Goal: Task Accomplishment & Management: Use online tool/utility

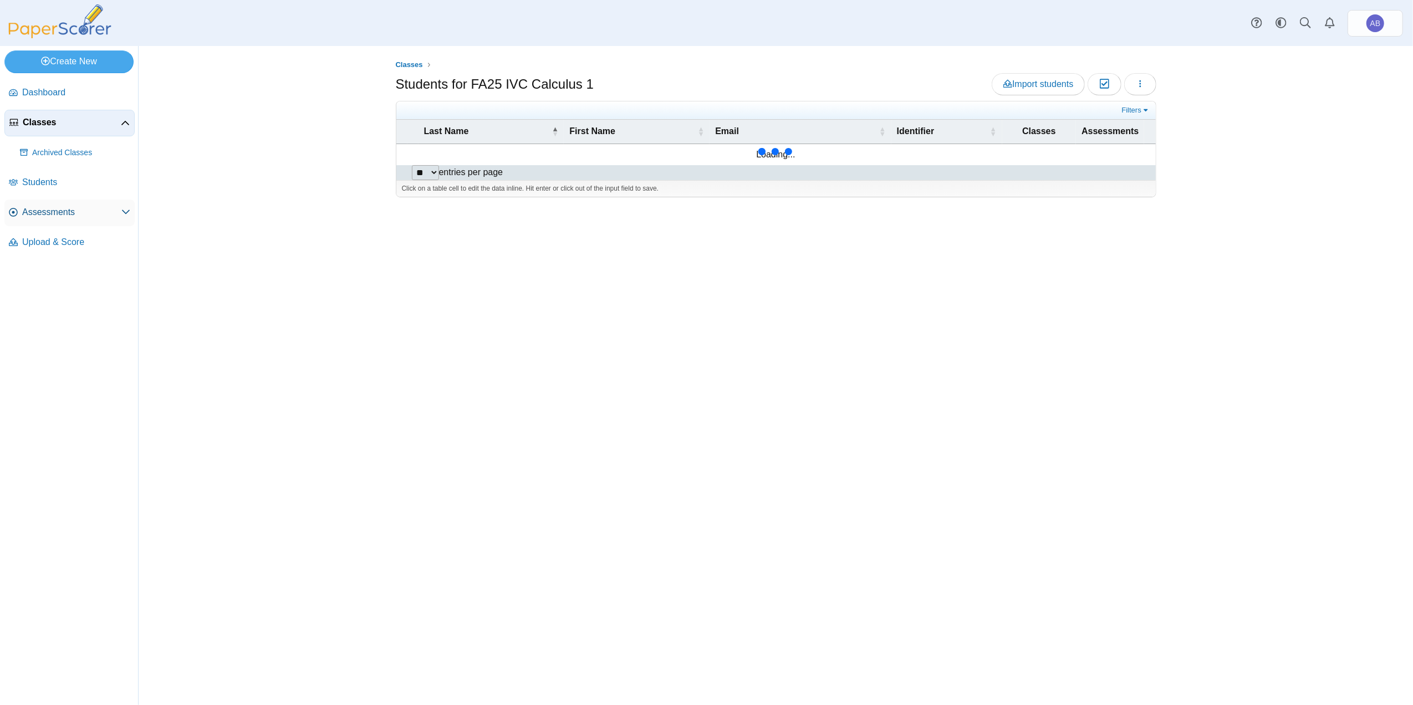
click at [58, 212] on span "Assessments" at bounding box center [71, 212] width 99 height 12
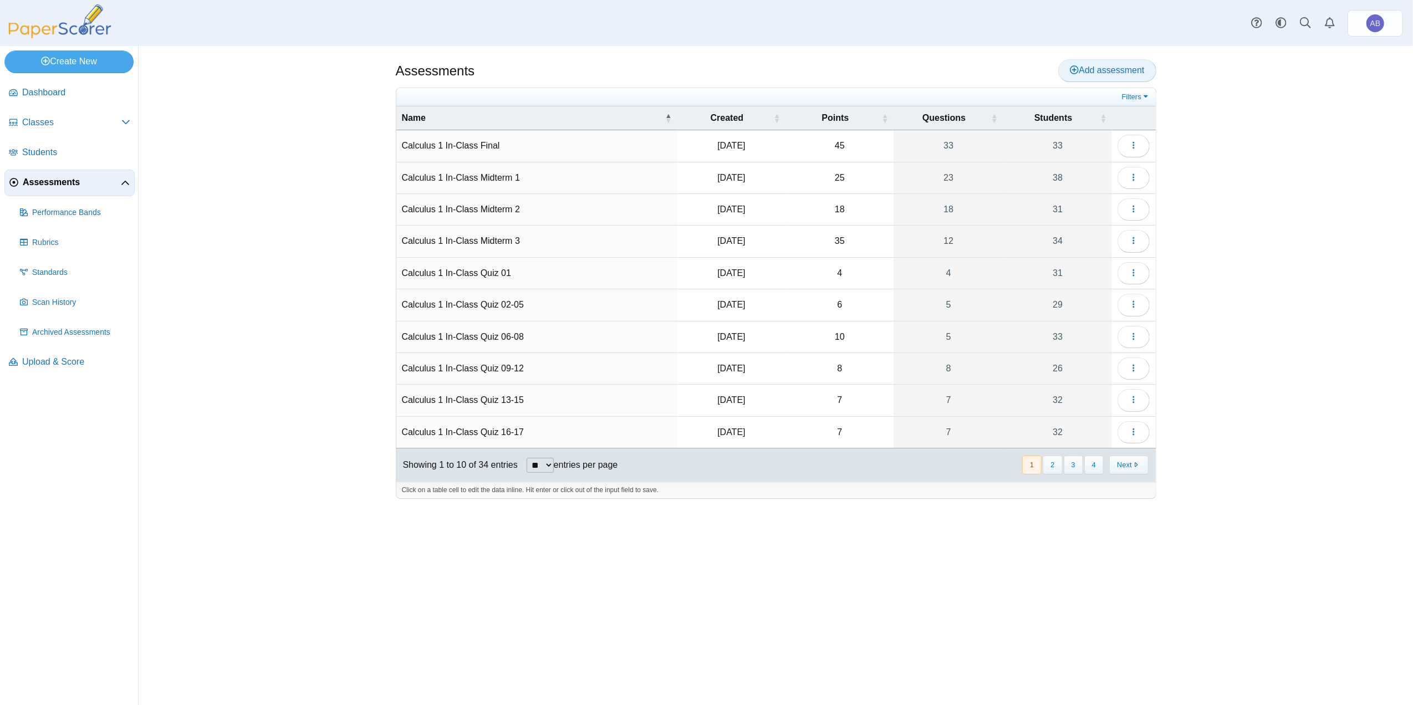
click at [1118, 74] on span "Add assessment" at bounding box center [1107, 69] width 74 height 9
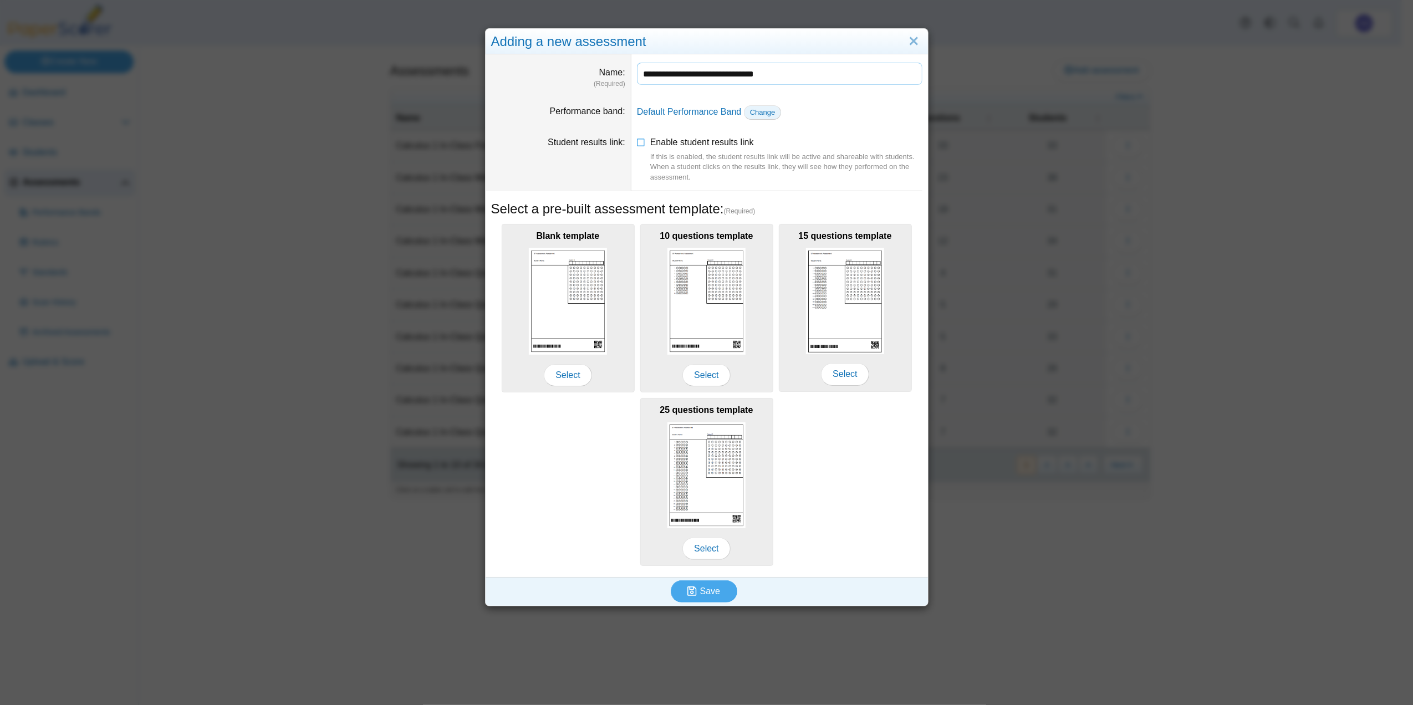
type input "**********"
click at [757, 111] on span "Change" at bounding box center [763, 112] width 26 height 8
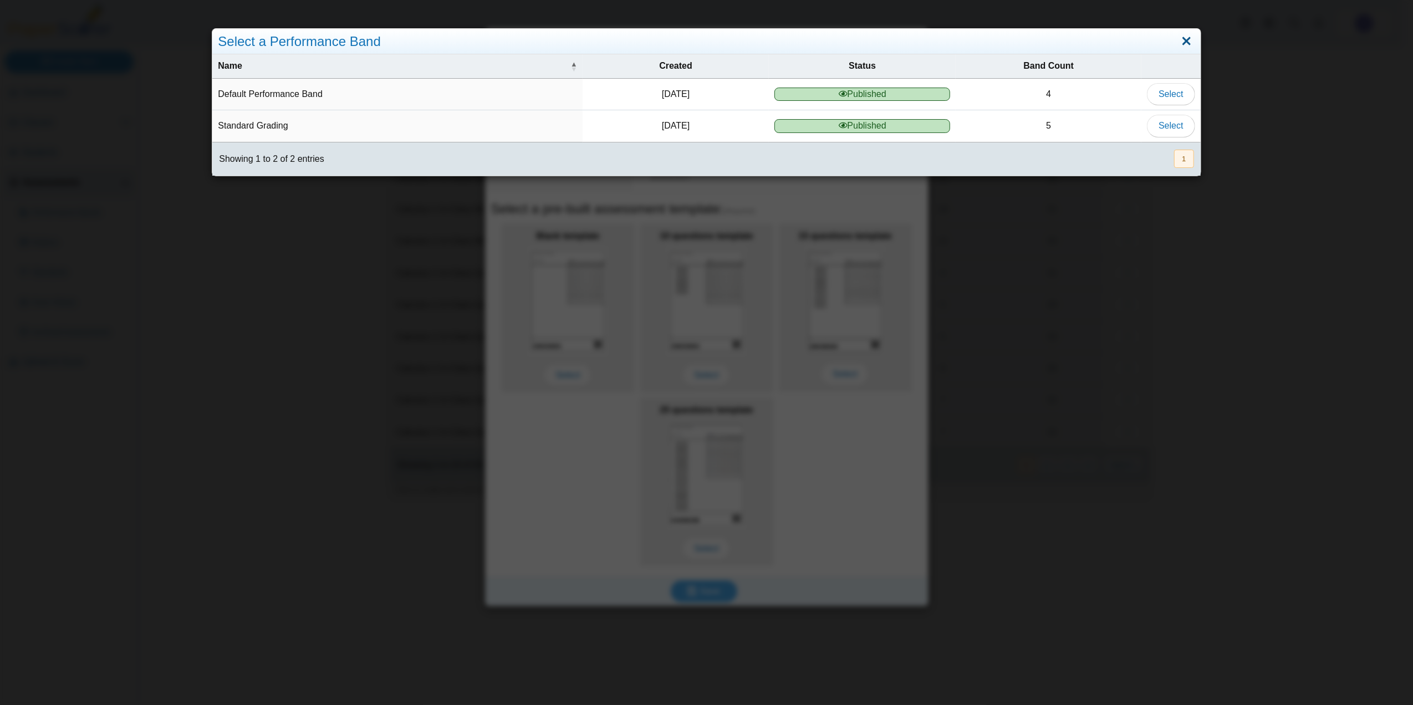
click at [1181, 43] on link "Close" at bounding box center [1186, 41] width 17 height 19
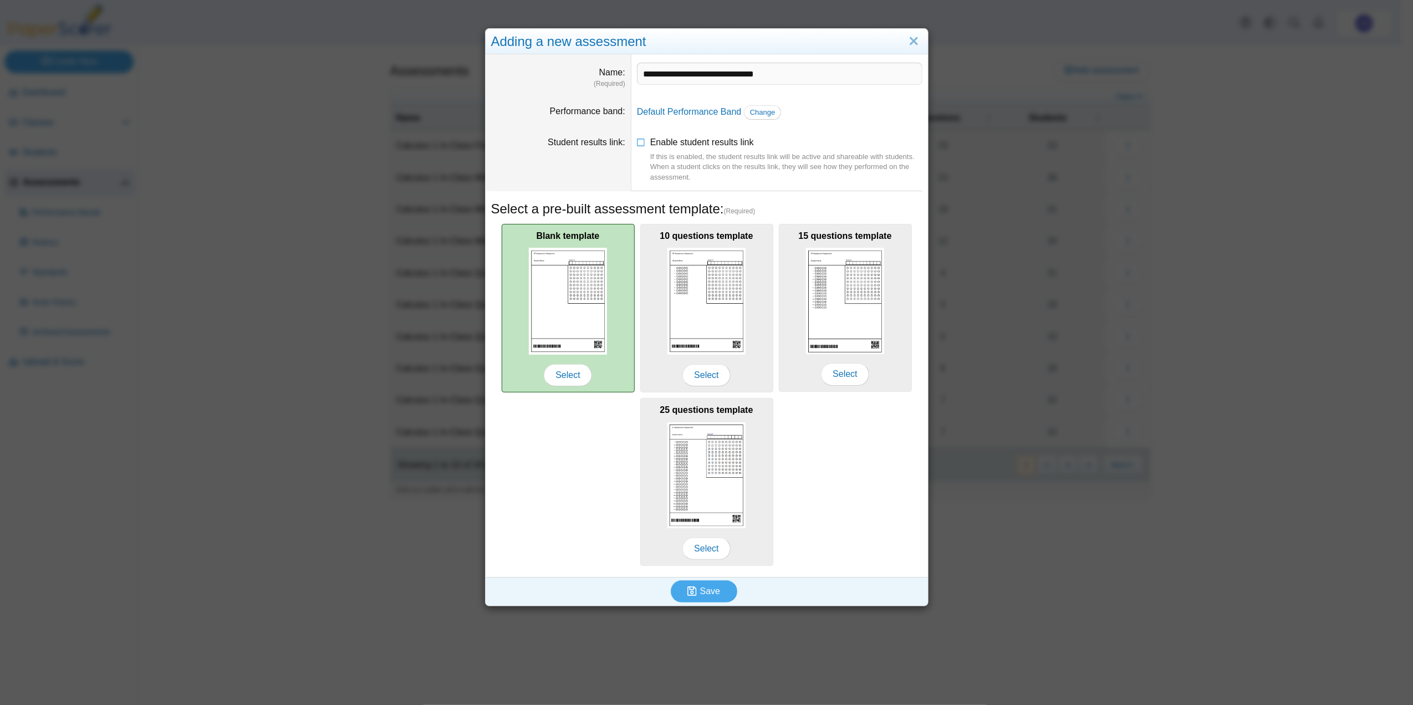
click at [591, 296] on img at bounding box center [568, 301] width 79 height 107
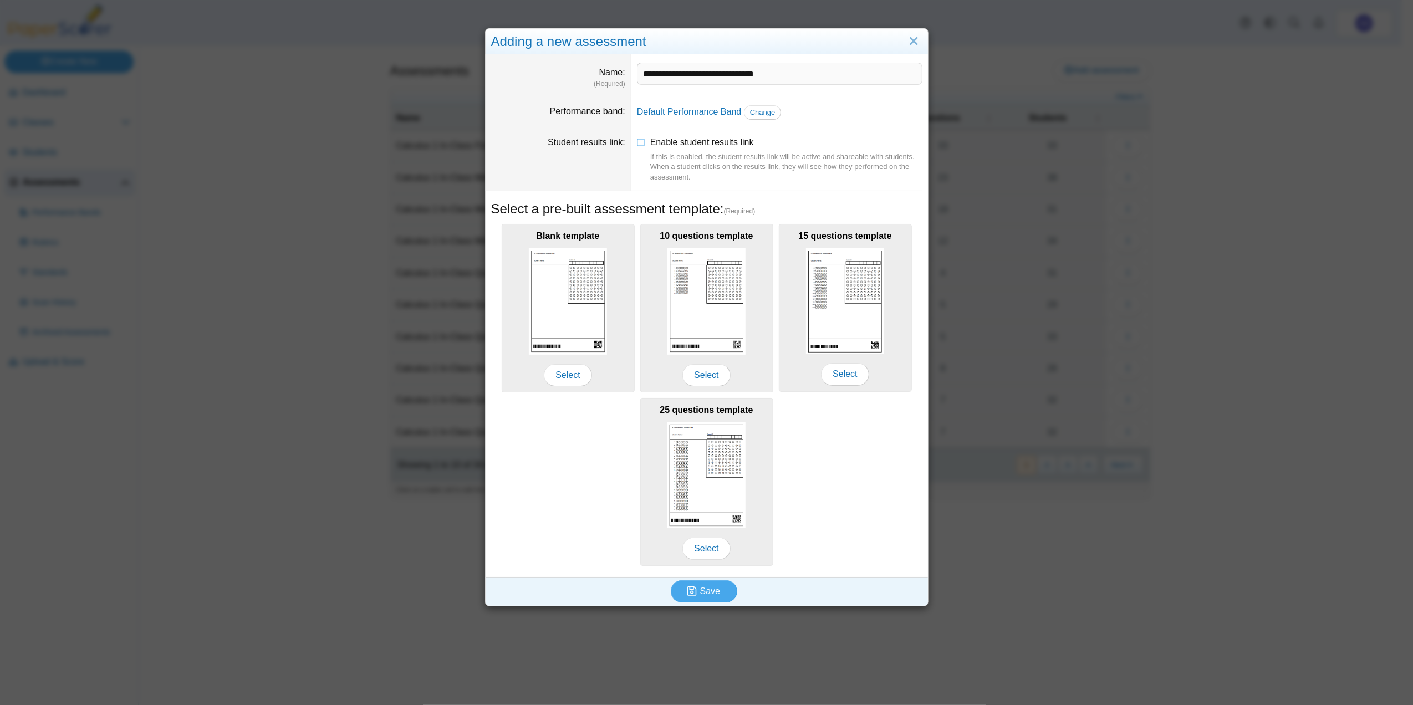
click at [632, 143] on dd "Enable student results link If this is enabled, the student results link will b…" at bounding box center [780, 159] width 297 height 63
click at [637, 144] on icon at bounding box center [641, 140] width 9 height 8
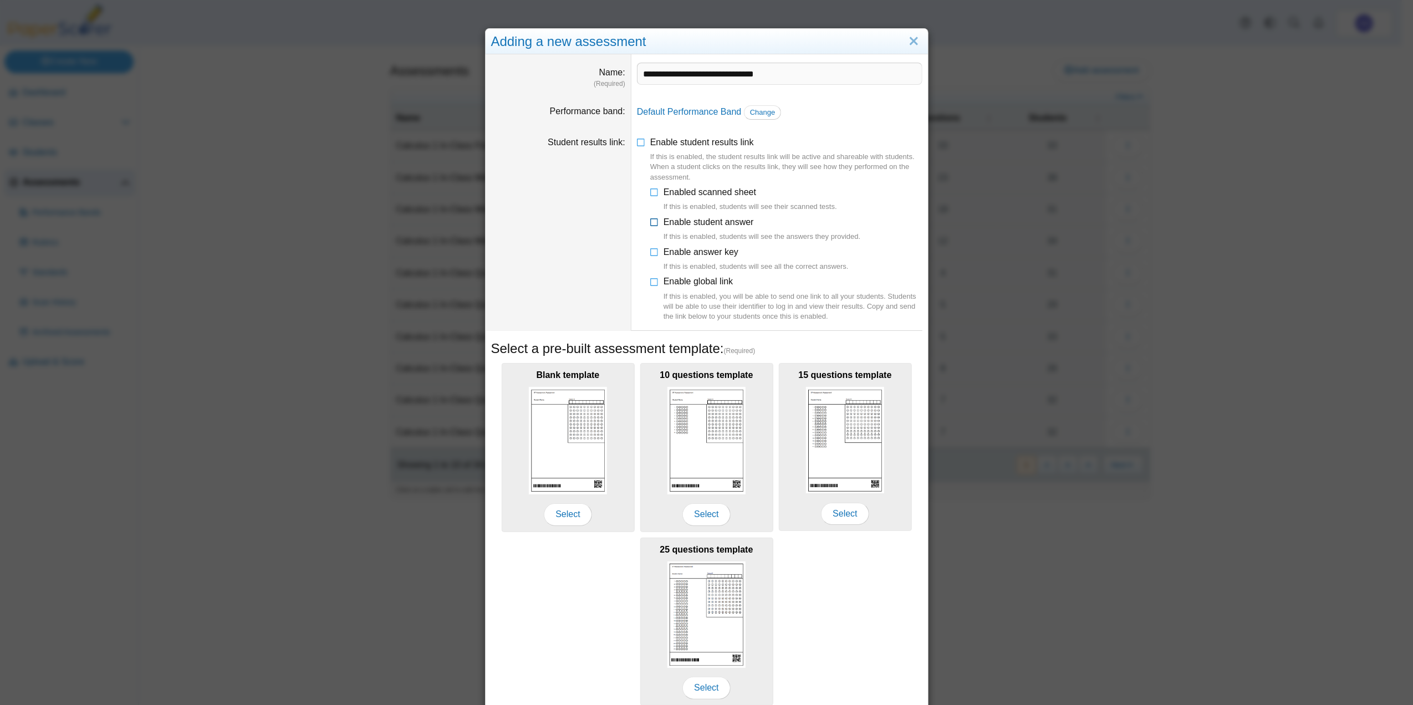
click at [650, 220] on icon at bounding box center [654, 220] width 9 height 8
click at [650, 194] on icon at bounding box center [654, 190] width 9 height 8
click at [650, 251] on icon at bounding box center [654, 250] width 9 height 8
click at [650, 283] on icon at bounding box center [654, 280] width 9 height 8
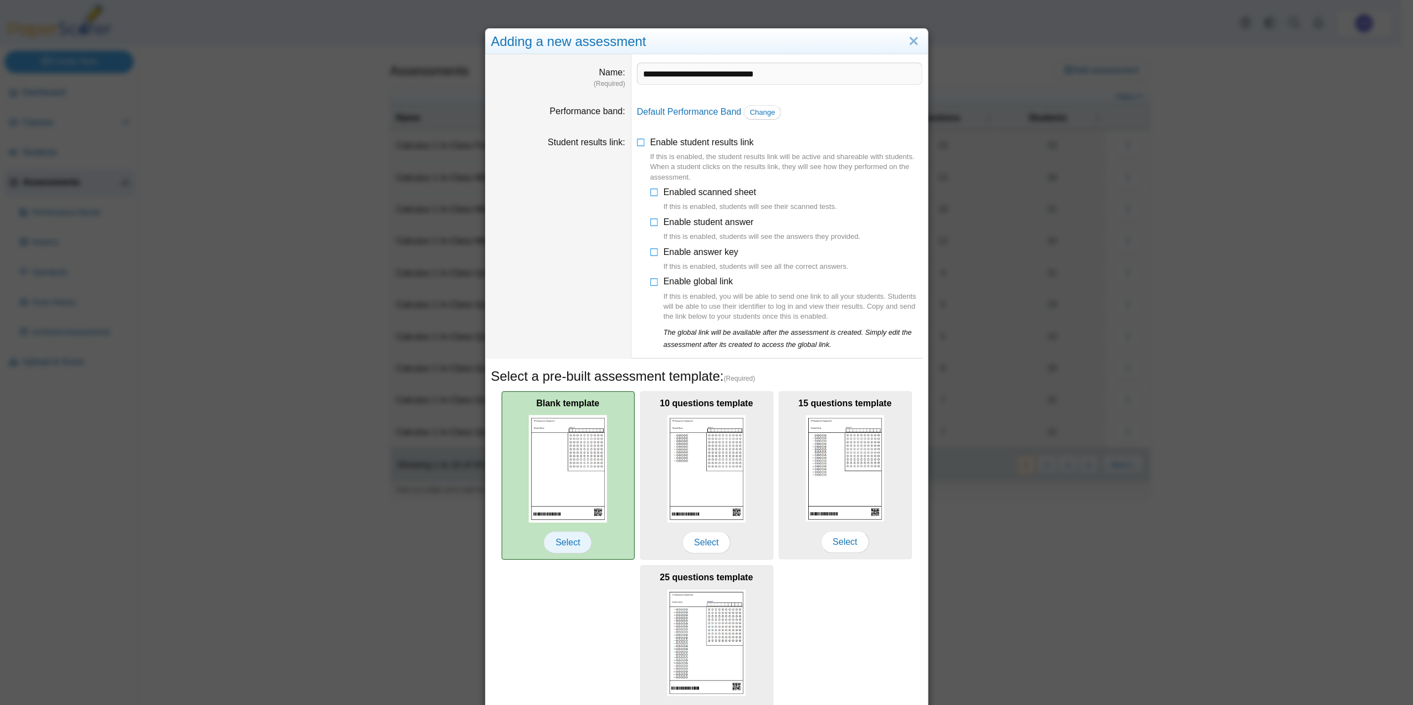
click at [560, 545] on span "Select" at bounding box center [568, 543] width 48 height 22
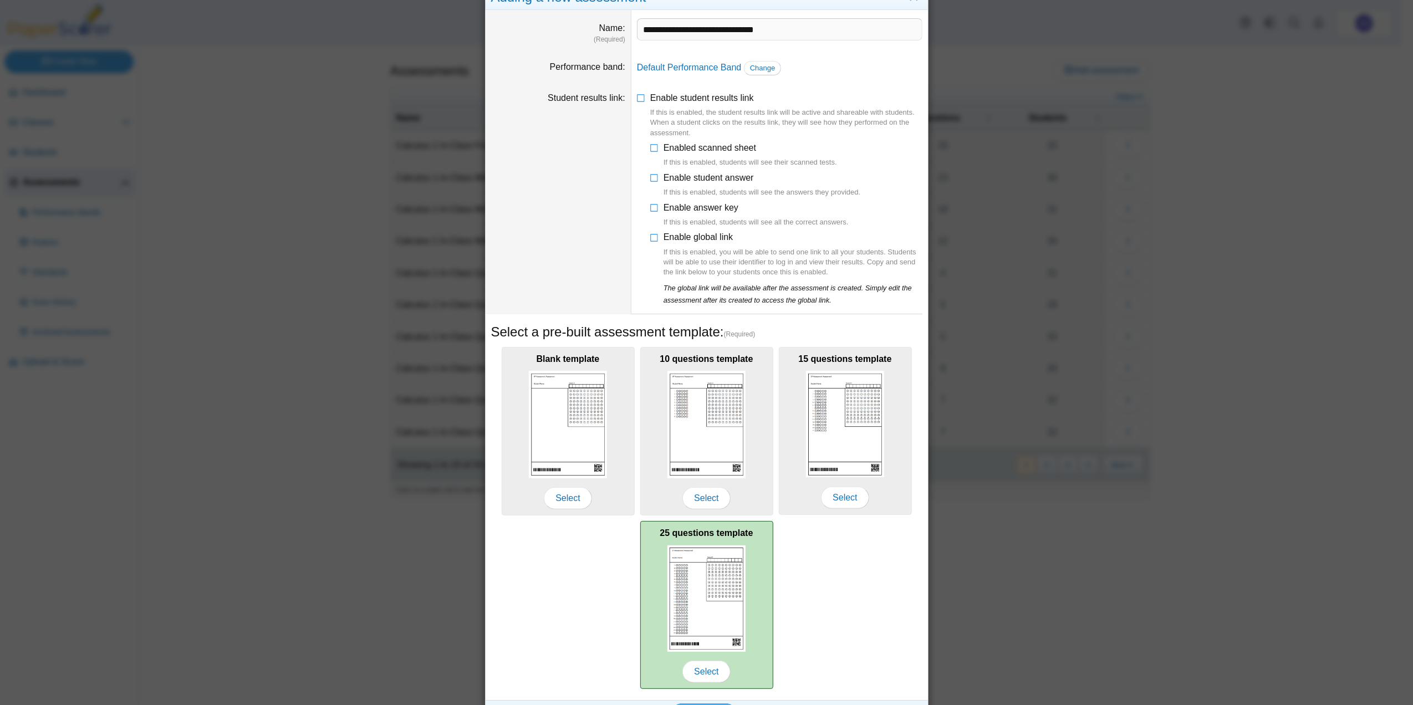
scroll to position [78, 0]
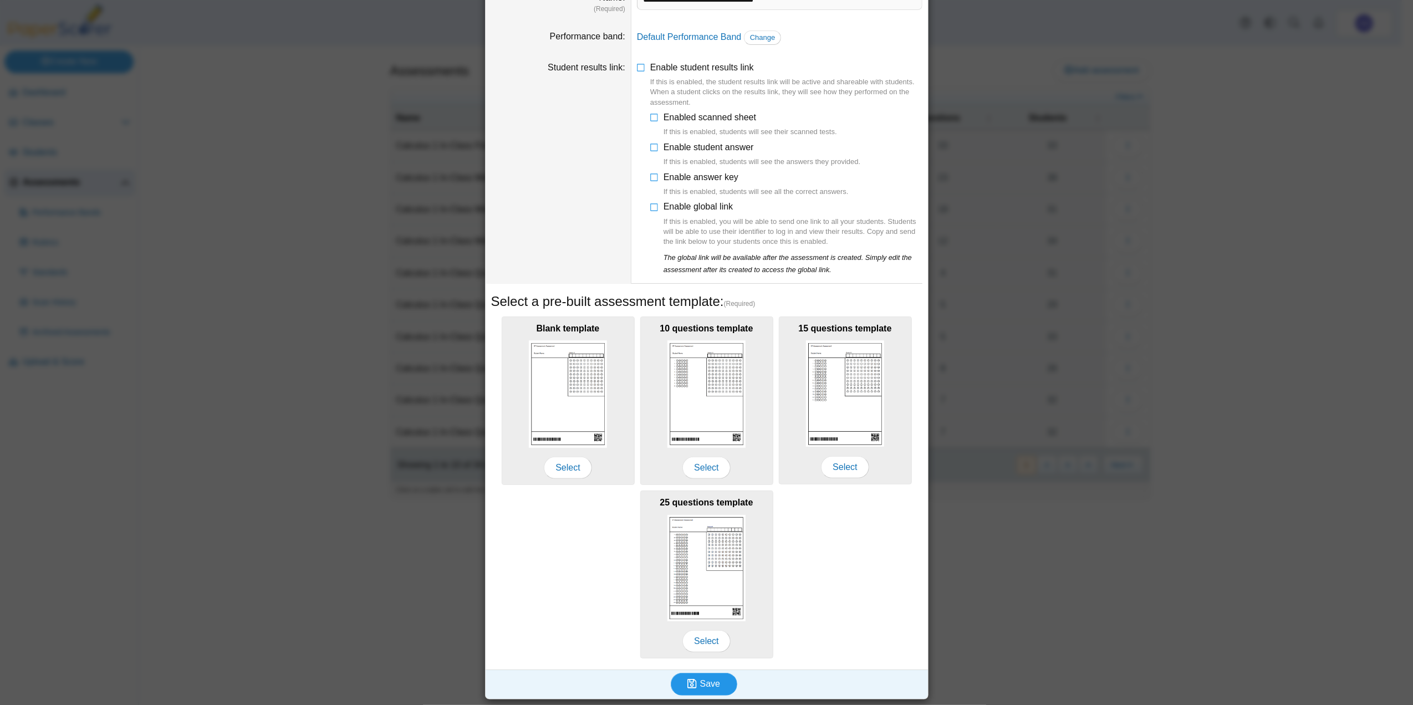
click at [716, 684] on button "Save" at bounding box center [704, 684] width 67 height 22
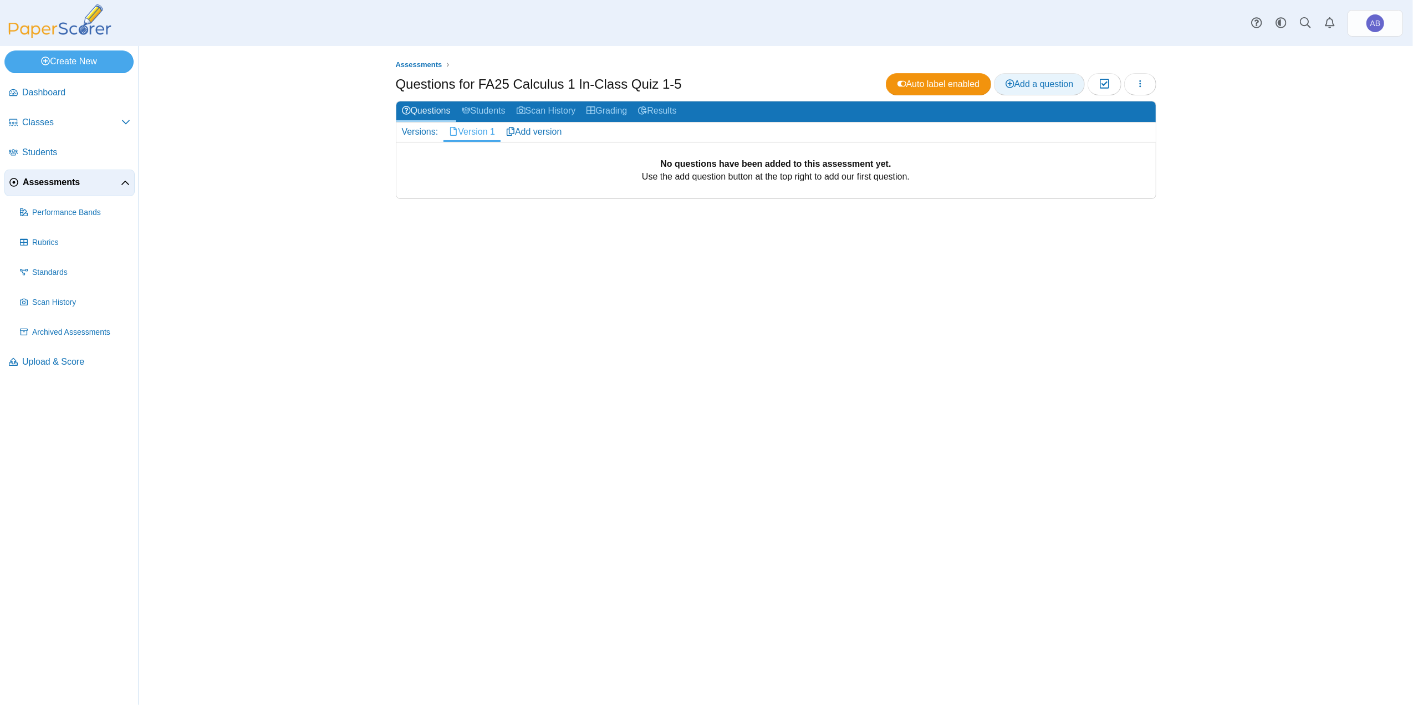
click at [1031, 82] on span "Add a question" at bounding box center [1040, 83] width 68 height 9
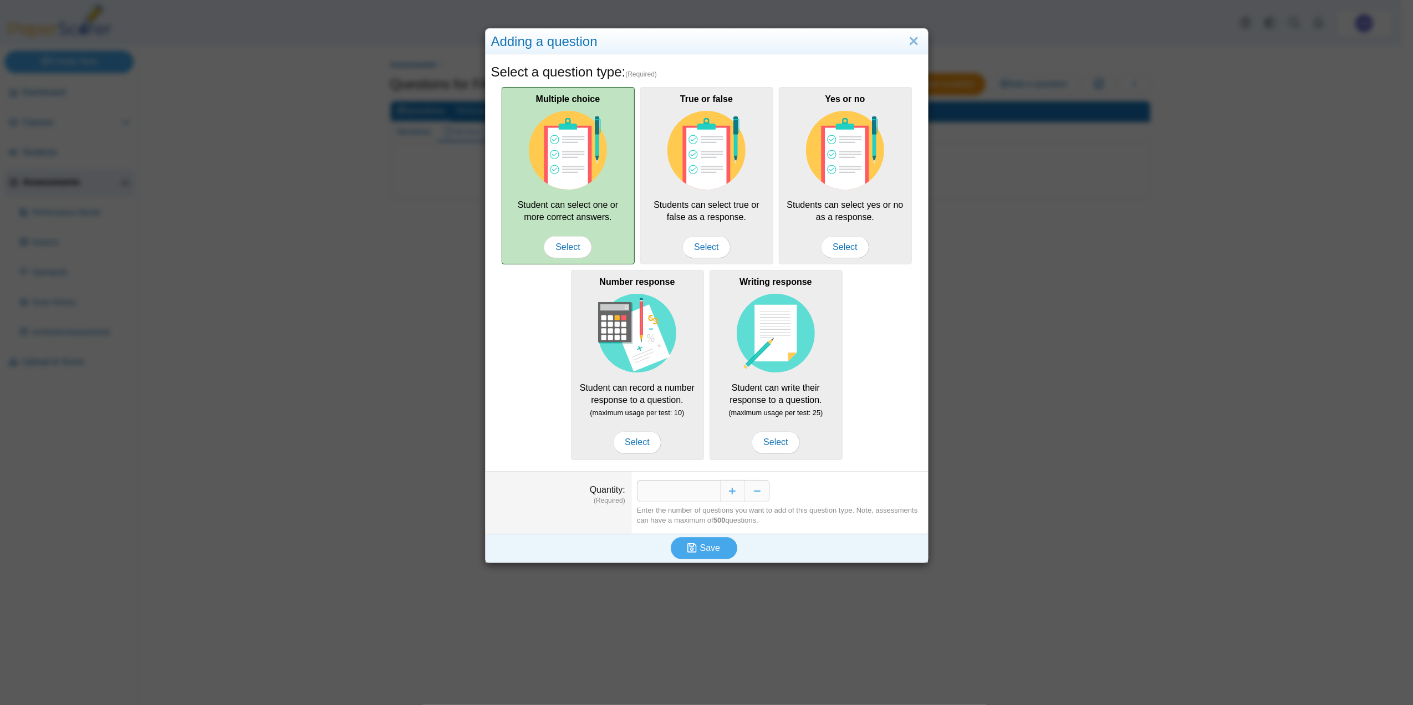
click at [586, 155] on img at bounding box center [568, 150] width 79 height 79
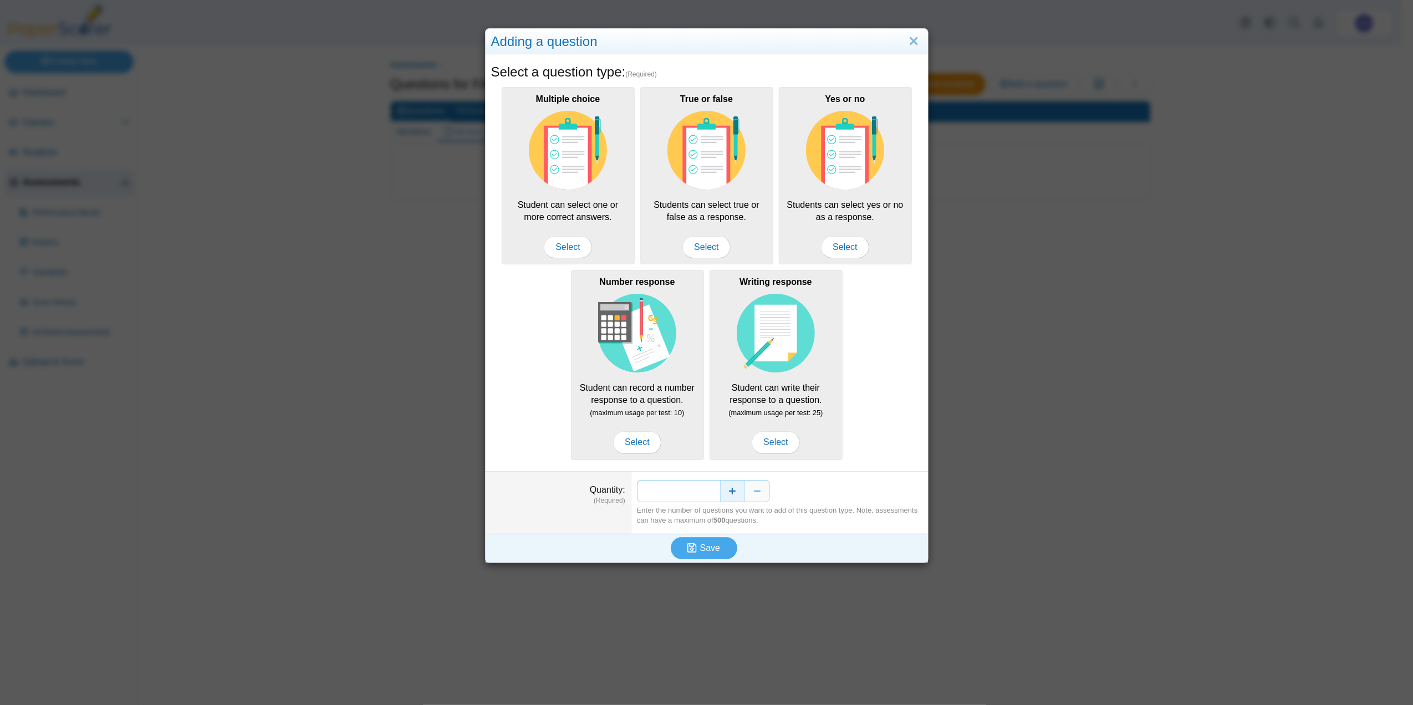
drag, startPoint x: 708, startPoint y: 490, endPoint x: 718, endPoint y: 490, distance: 10.0
click at [718, 490] on div "*" at bounding box center [780, 491] width 286 height 22
type input "*"
click at [700, 550] on span "Save" at bounding box center [710, 547] width 20 height 9
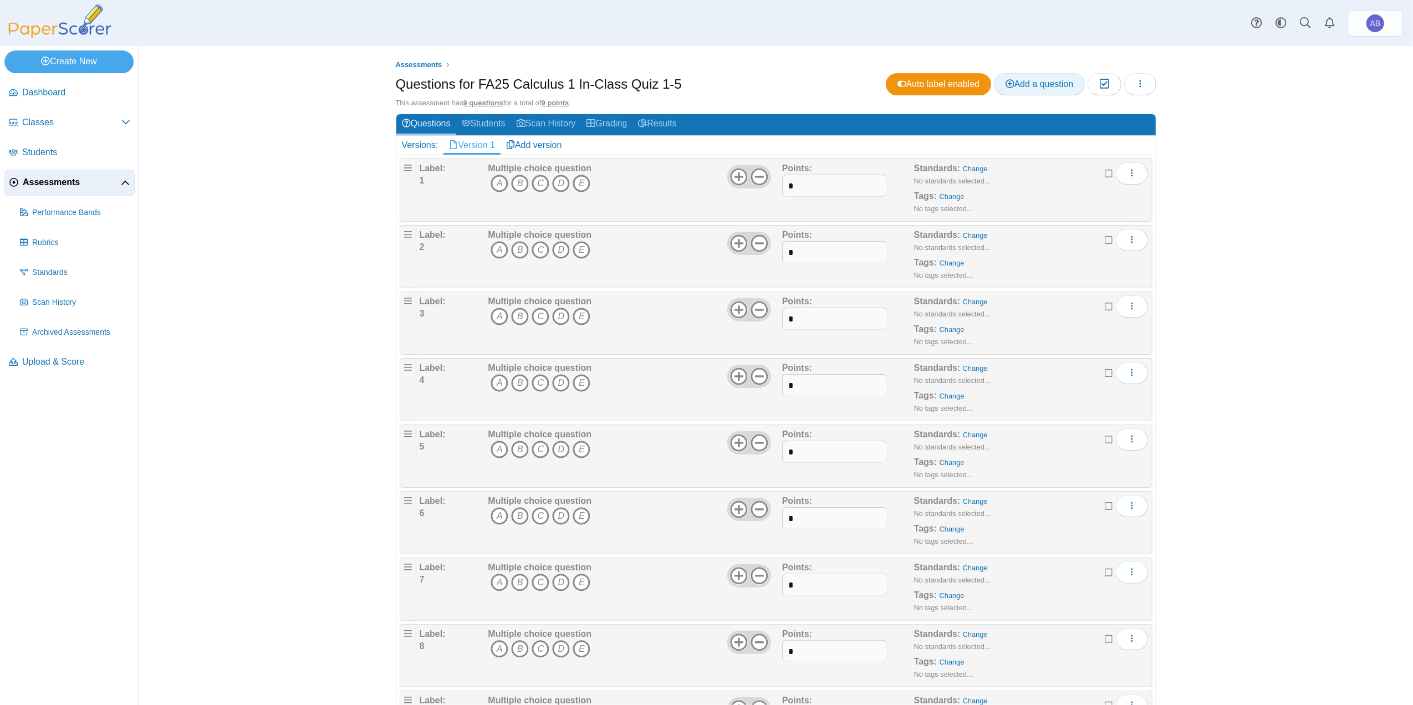
click at [1027, 85] on span "Add a question" at bounding box center [1040, 83] width 68 height 9
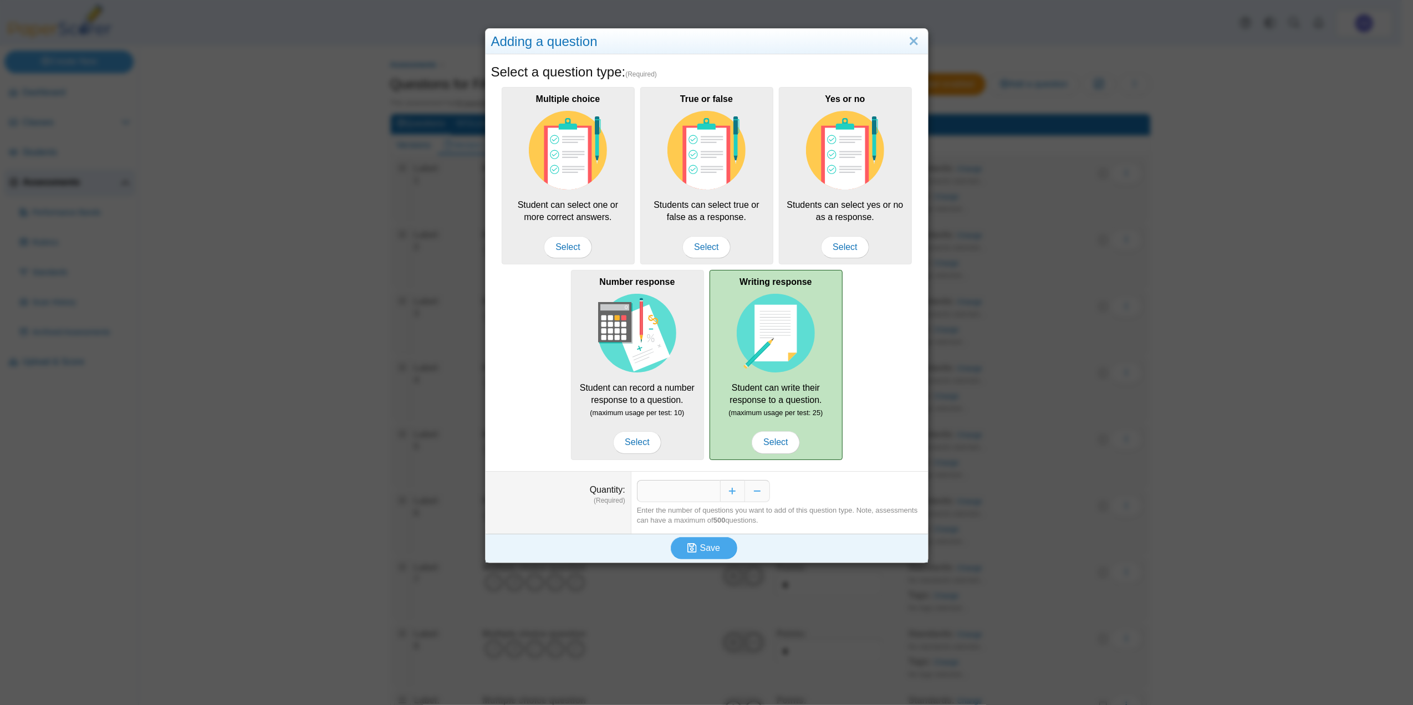
click at [784, 325] on img at bounding box center [776, 333] width 79 height 79
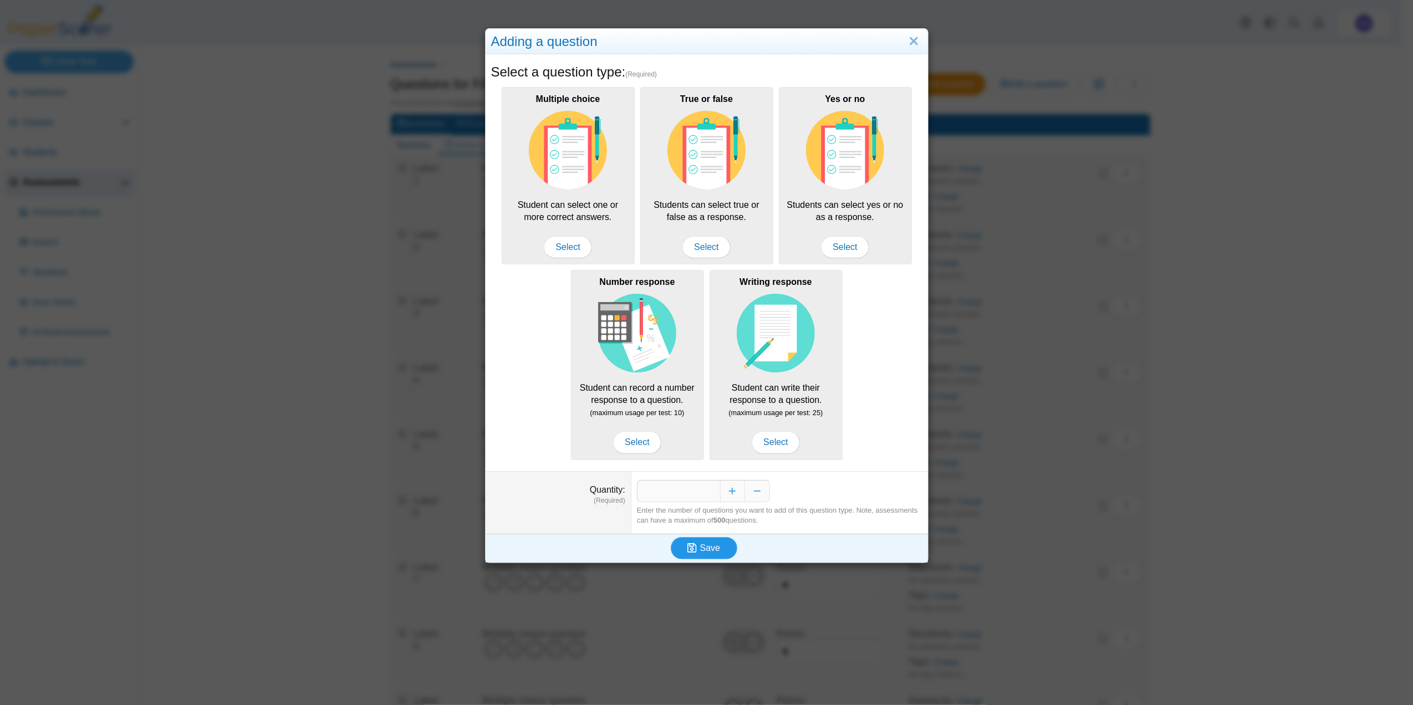
click at [693, 551] on icon "submit" at bounding box center [694, 548] width 13 height 12
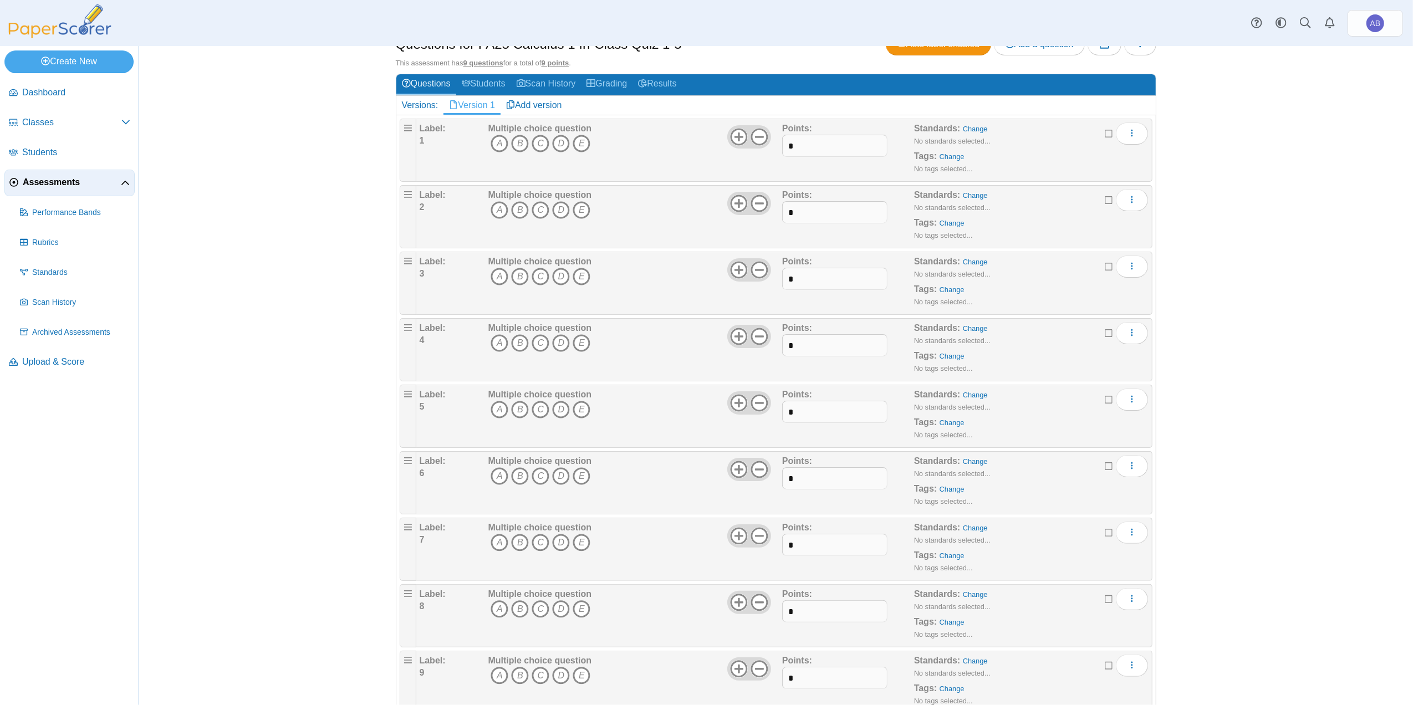
scroll to position [78, 0]
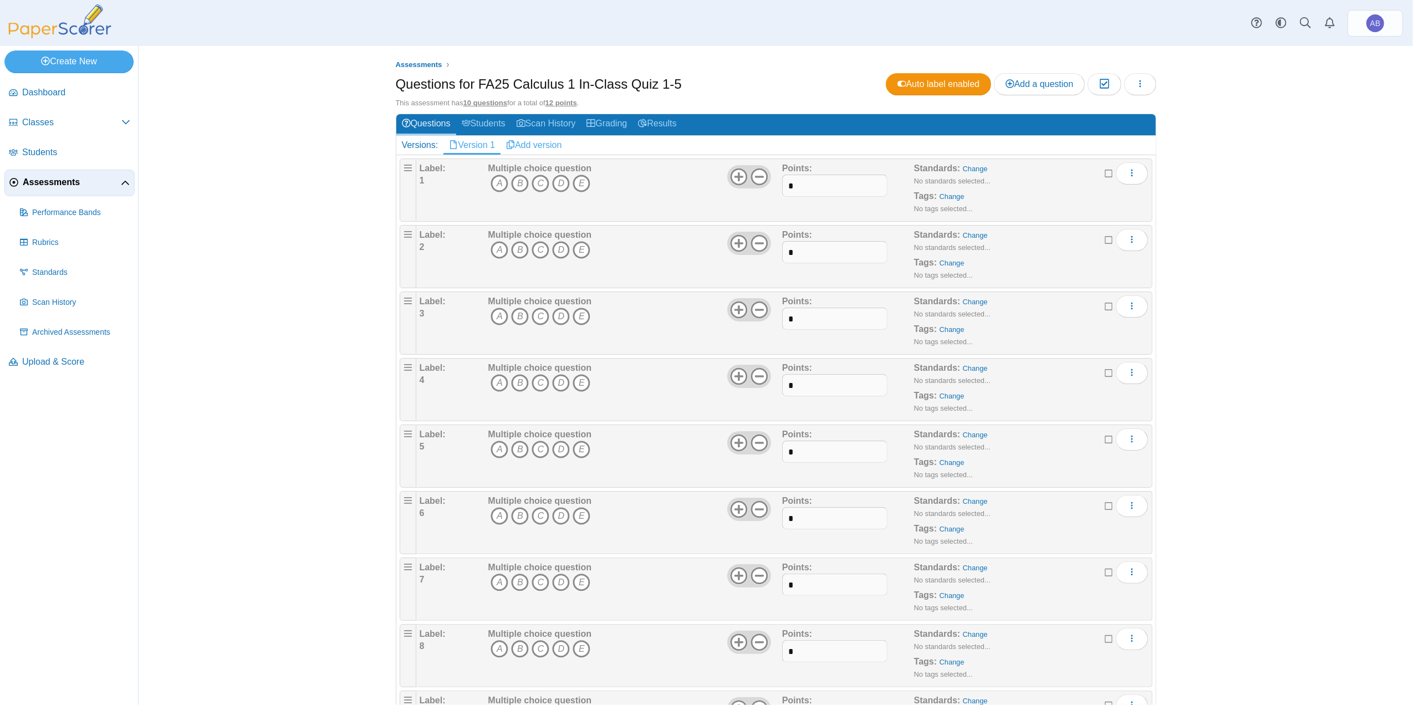
click at [529, 143] on link "Add version" at bounding box center [534, 145] width 67 height 19
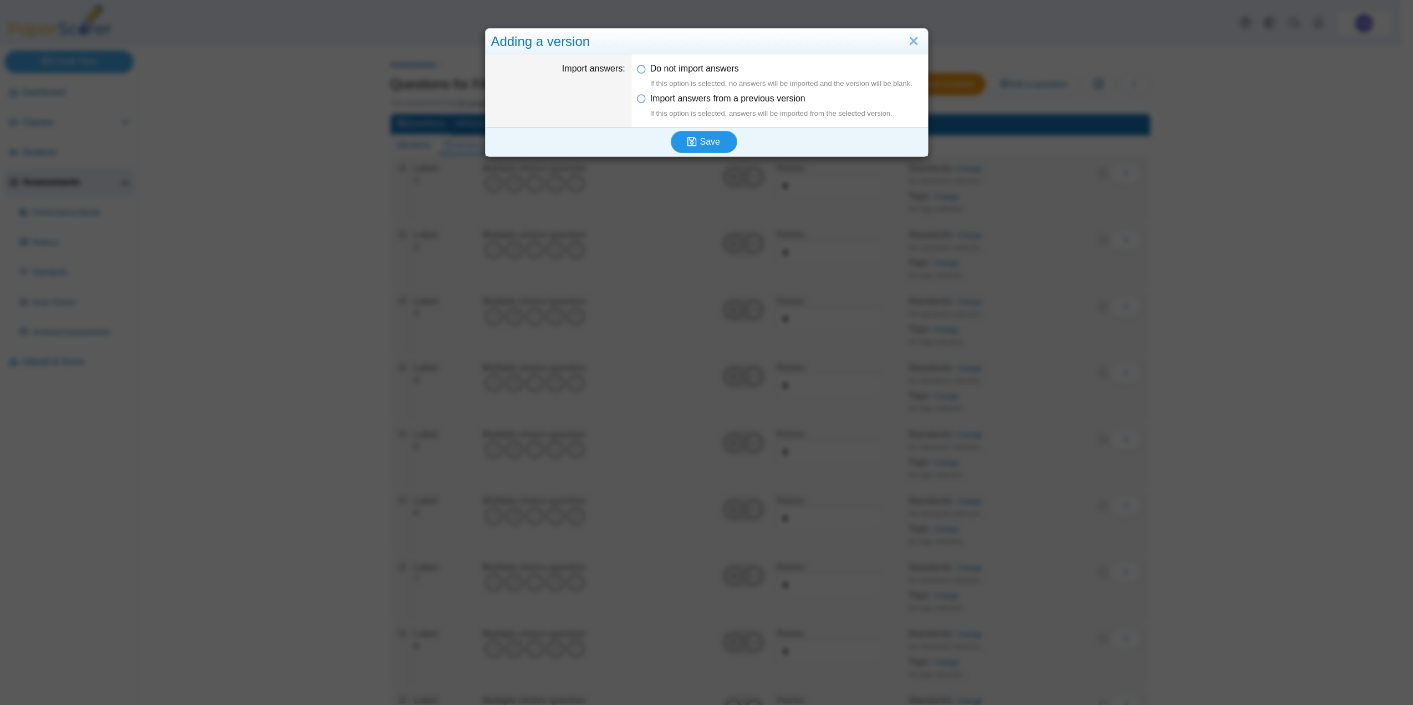
click at [700, 140] on span "Save" at bounding box center [710, 141] width 20 height 9
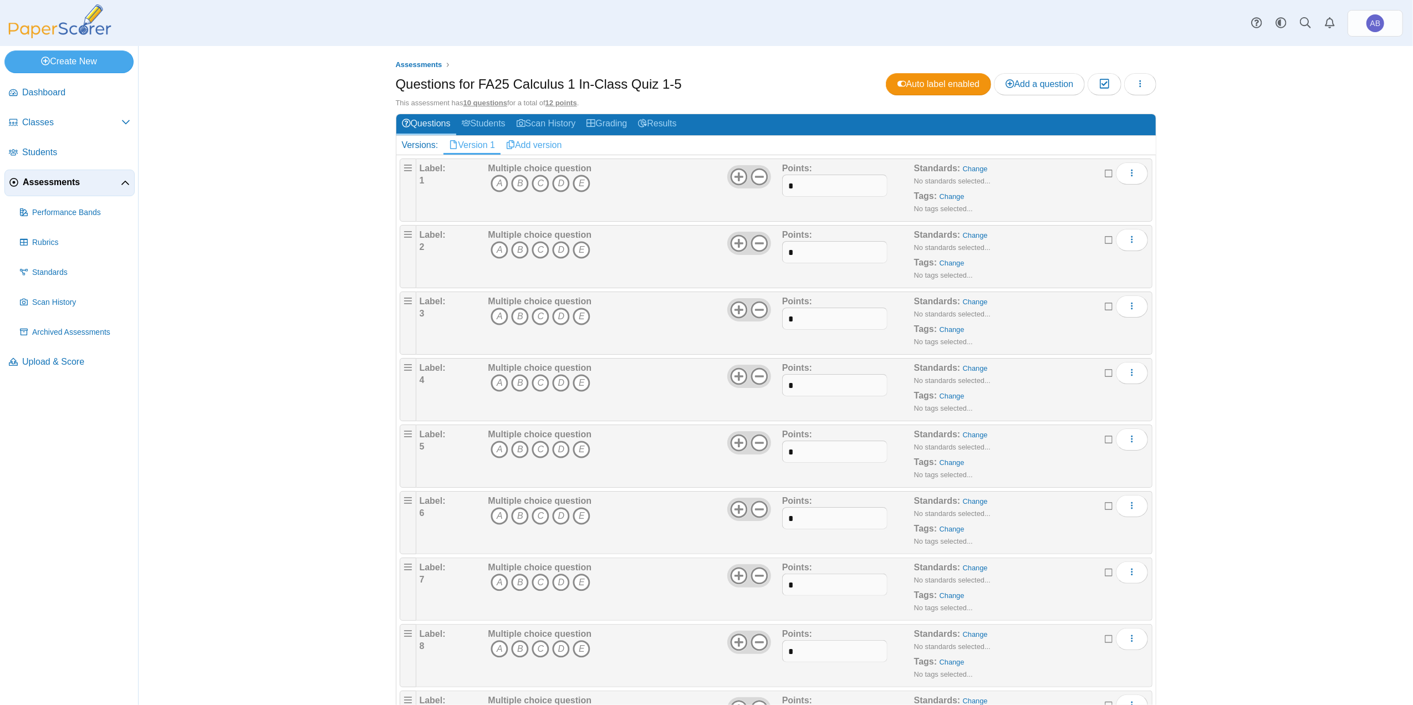
click at [533, 145] on link "Add version" at bounding box center [534, 145] width 67 height 19
click at [476, 147] on link "Version 1" at bounding box center [472, 145] width 57 height 19
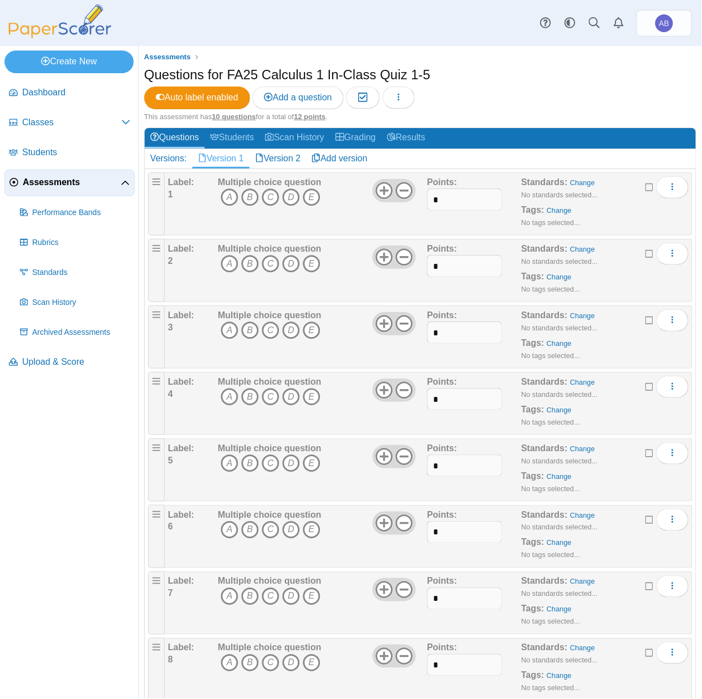
click at [602, 103] on div "Questions for FA25 Calculus 1 In-Class Quiz 1-5 Auto label enabled Add a questi…" at bounding box center [420, 88] width 552 height 47
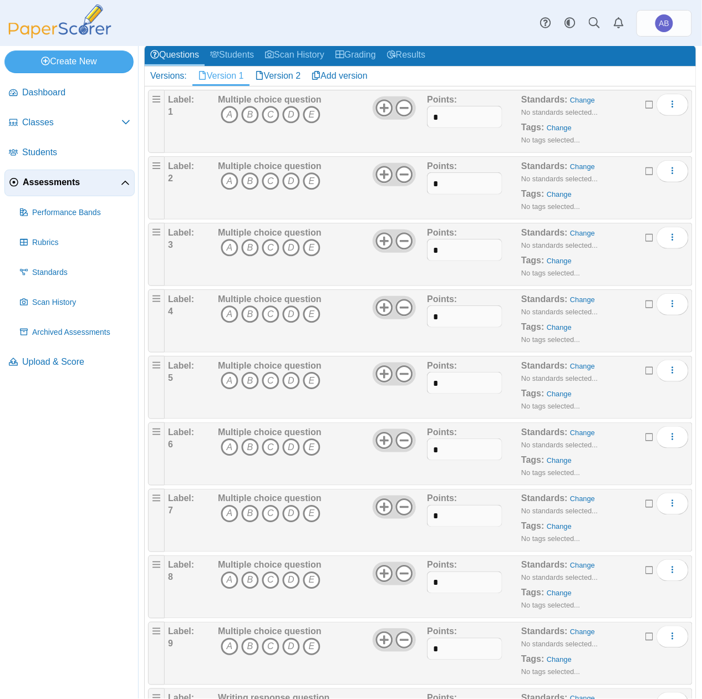
scroll to position [165, 0]
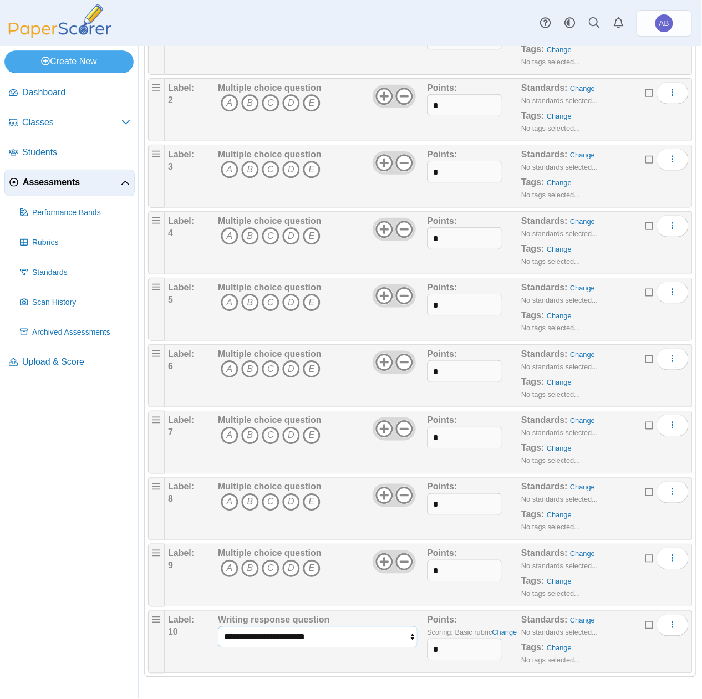
click at [333, 637] on select "**********" at bounding box center [318, 638] width 200 height 22
select select "******"
click at [218, 627] on select "**********" at bounding box center [318, 638] width 200 height 22
drag, startPoint x: 457, startPoint y: 655, endPoint x: 421, endPoint y: 655, distance: 36.0
click at [421, 655] on div "**********" at bounding box center [428, 641] width 521 height 55
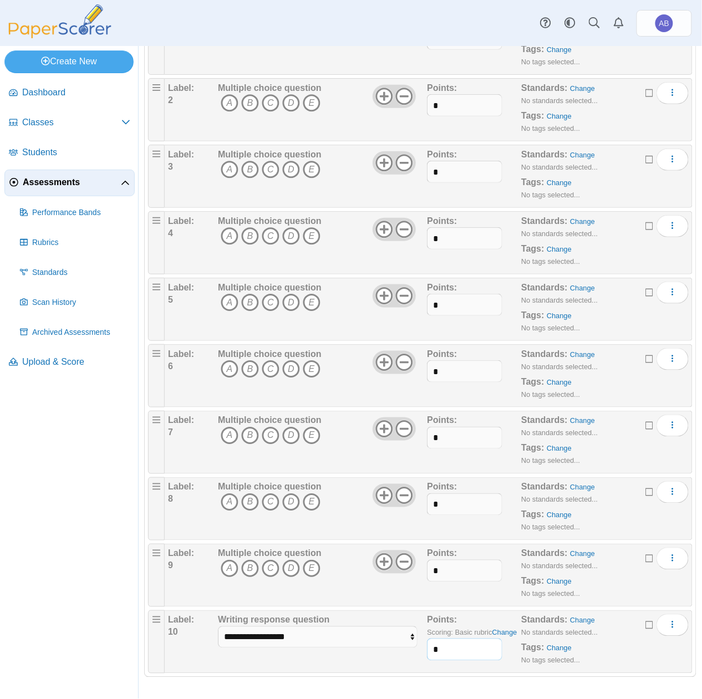
drag, startPoint x: 445, startPoint y: 649, endPoint x: 420, endPoint y: 649, distance: 25.0
click at [420, 649] on div "**********" at bounding box center [428, 641] width 521 height 55
type input "*"
click at [460, 603] on div "Label: 9 Multiple choice question A B C D E Points:" at bounding box center [429, 575] width 528 height 63
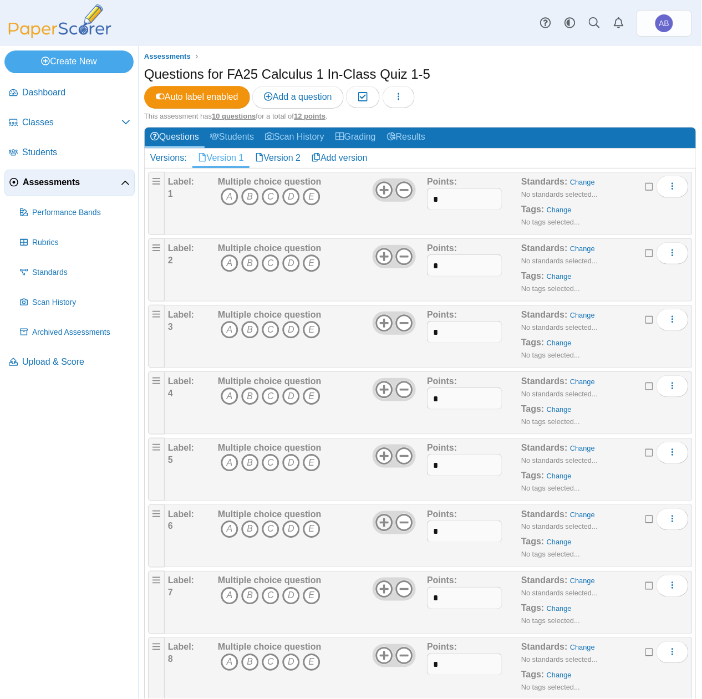
scroll to position [0, 0]
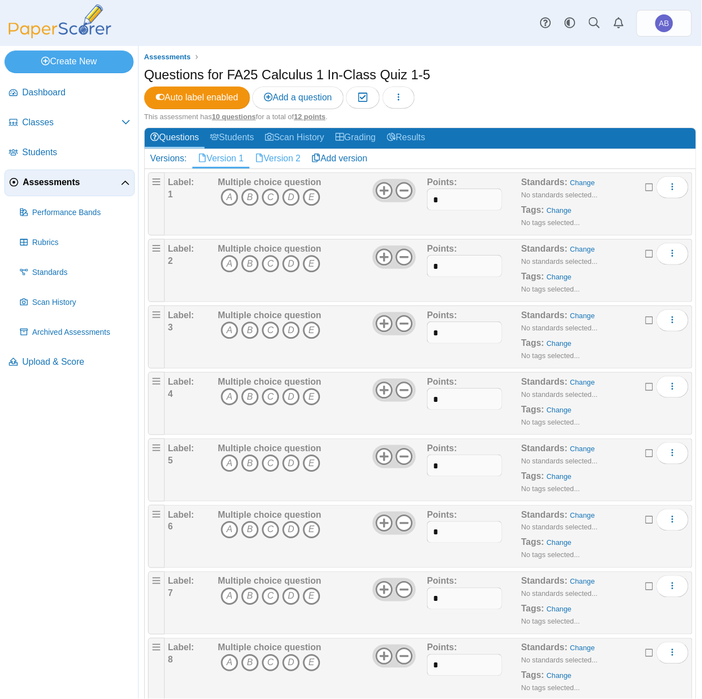
click at [278, 156] on link "Version 2" at bounding box center [278, 158] width 57 height 19
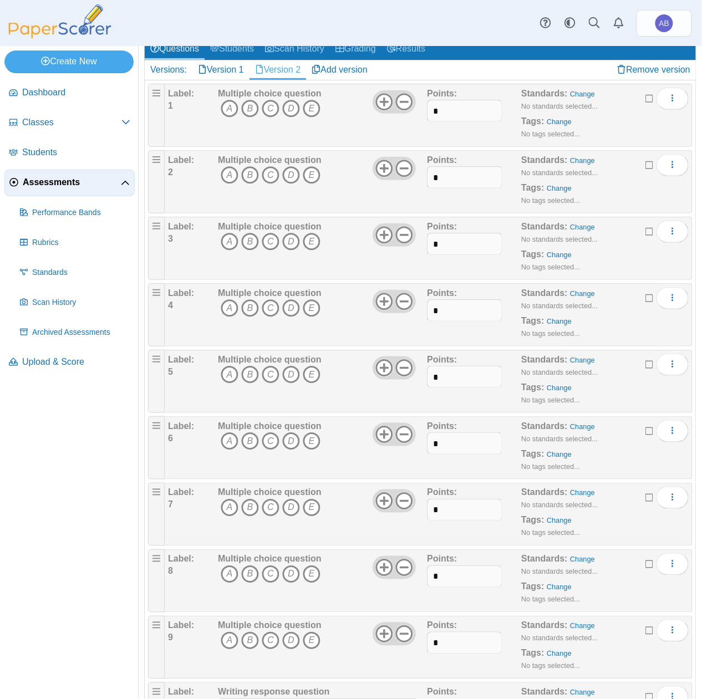
scroll to position [165, 0]
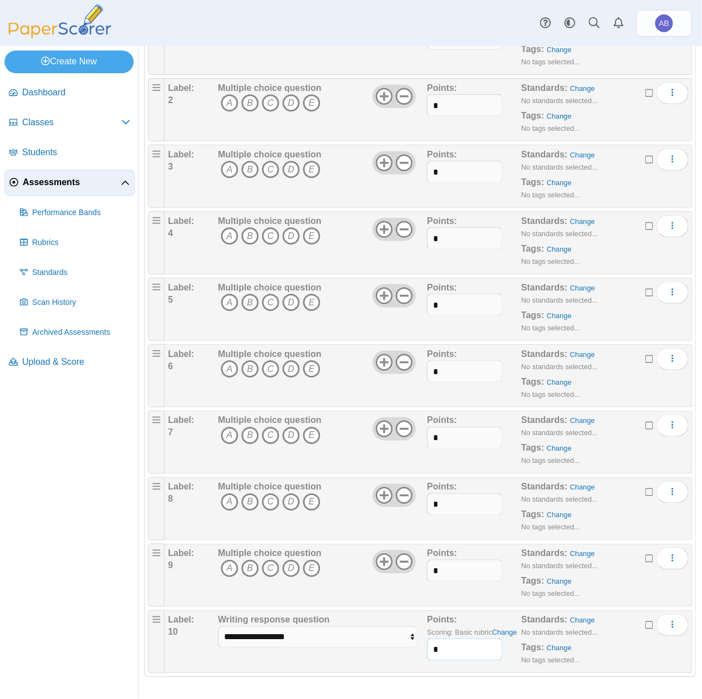
drag, startPoint x: 434, startPoint y: 653, endPoint x: 378, endPoint y: 650, distance: 56.1
click at [378, 650] on div "**********" at bounding box center [428, 641] width 521 height 55
click at [342, 657] on div "**********" at bounding box center [318, 641] width 200 height 55
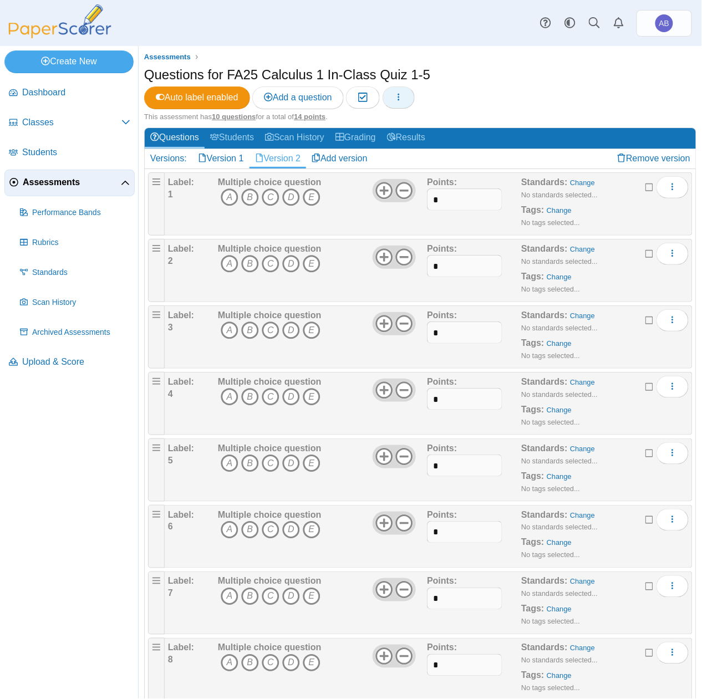
click at [411, 99] on button "button" at bounding box center [399, 98] width 32 height 22
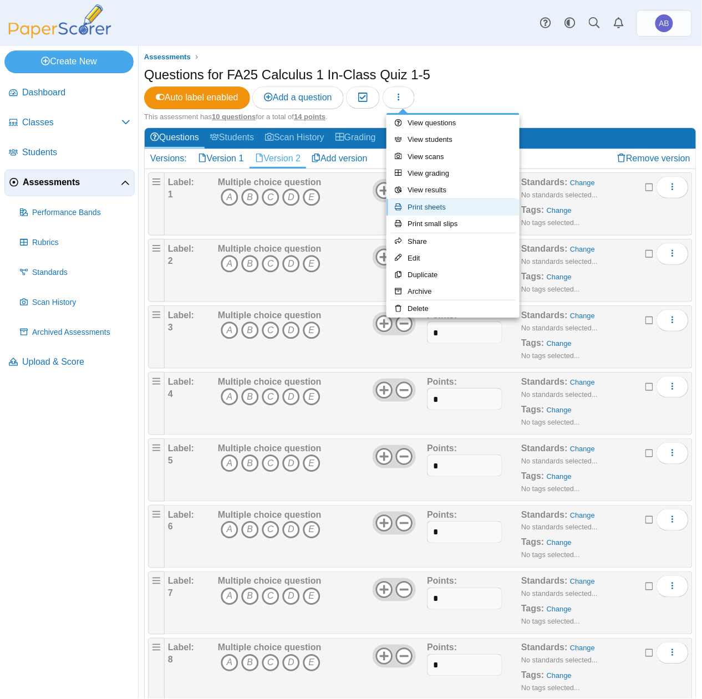
click at [458, 207] on link "Print sheets" at bounding box center [452, 207] width 133 height 17
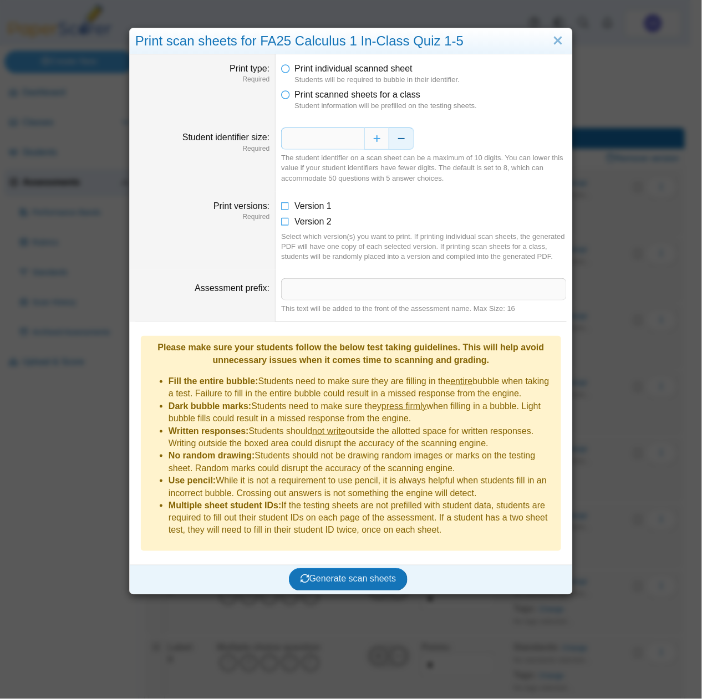
click at [398, 138] on button "Decrease" at bounding box center [401, 139] width 25 height 22
type input "*"
click at [281, 207] on icon at bounding box center [285, 204] width 9 height 8
click at [281, 223] on icon at bounding box center [285, 220] width 9 height 8
click at [354, 568] on button "Generate scan sheets" at bounding box center [348, 579] width 119 height 22
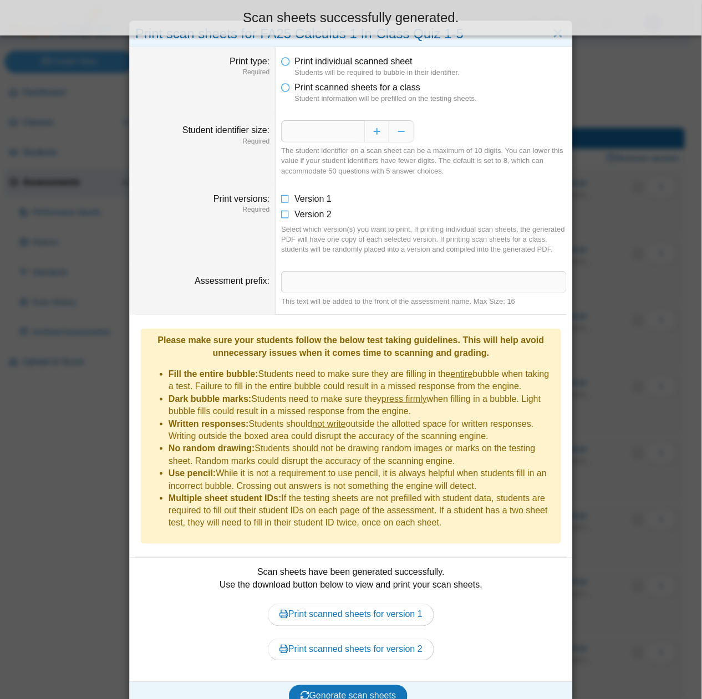
scroll to position [9, 0]
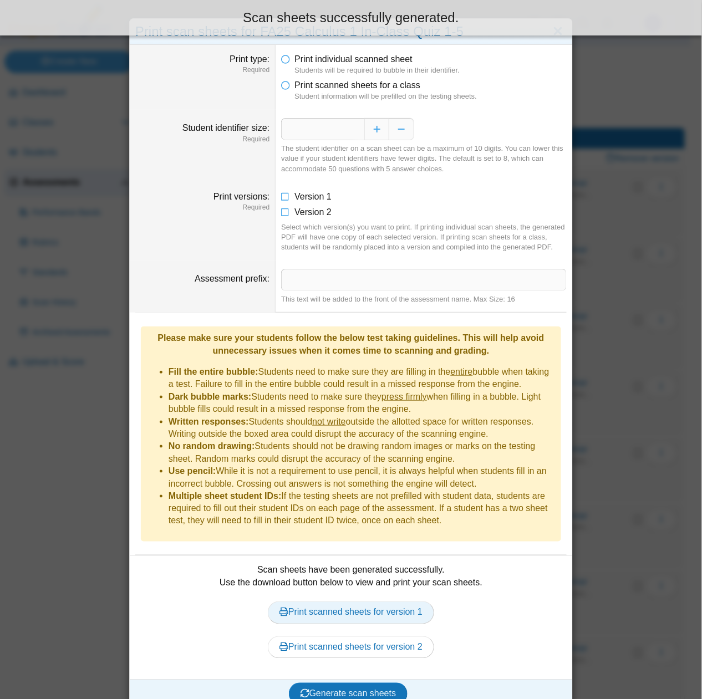
click at [353, 602] on link "Print scanned sheets for version 1" at bounding box center [351, 613] width 166 height 22
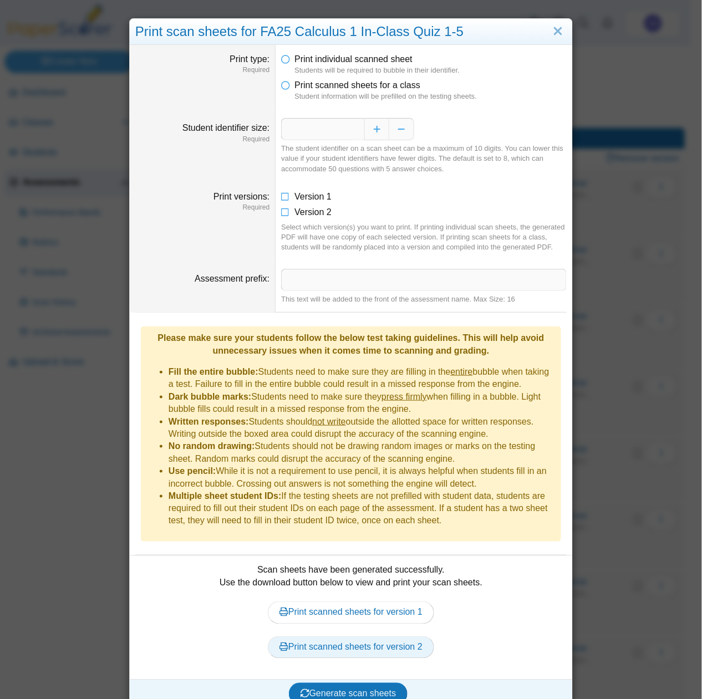
click at [344, 637] on link "Print scanned sheets for version 2" at bounding box center [351, 648] width 166 height 22
